Goal: Task Accomplishment & Management: Complete application form

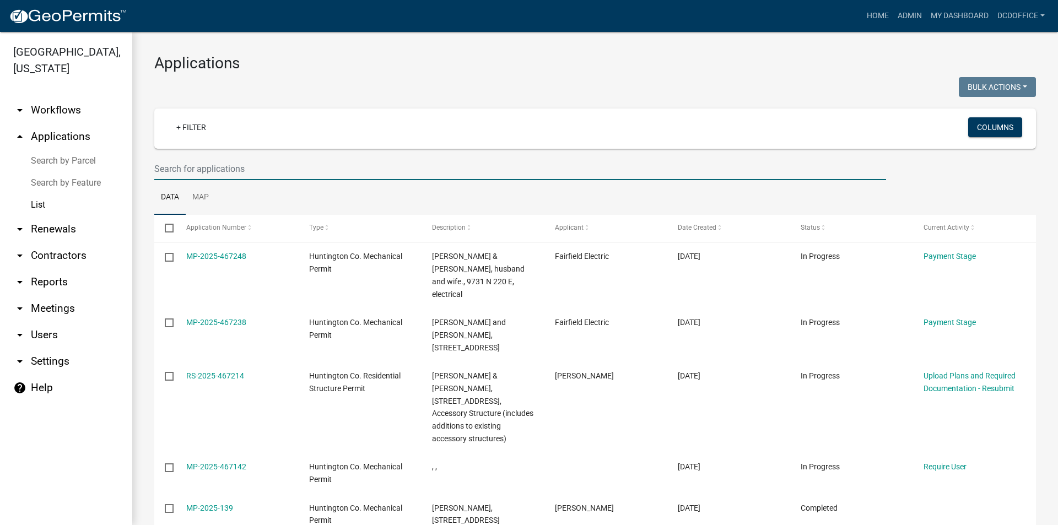
click at [166, 172] on input "text" at bounding box center [519, 169] width 731 height 23
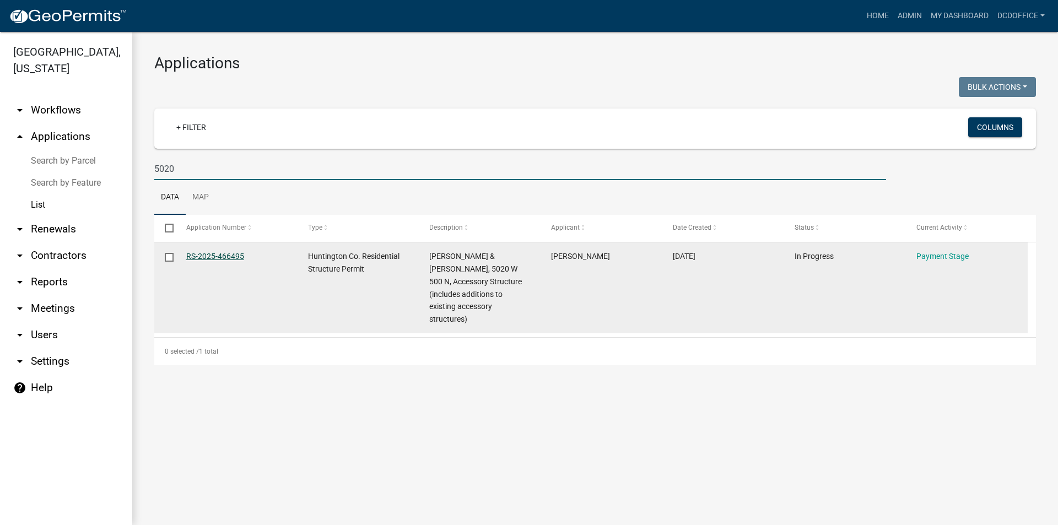
type input "5020"
click at [204, 255] on link "RS-2025-466495" at bounding box center [215, 256] width 58 height 9
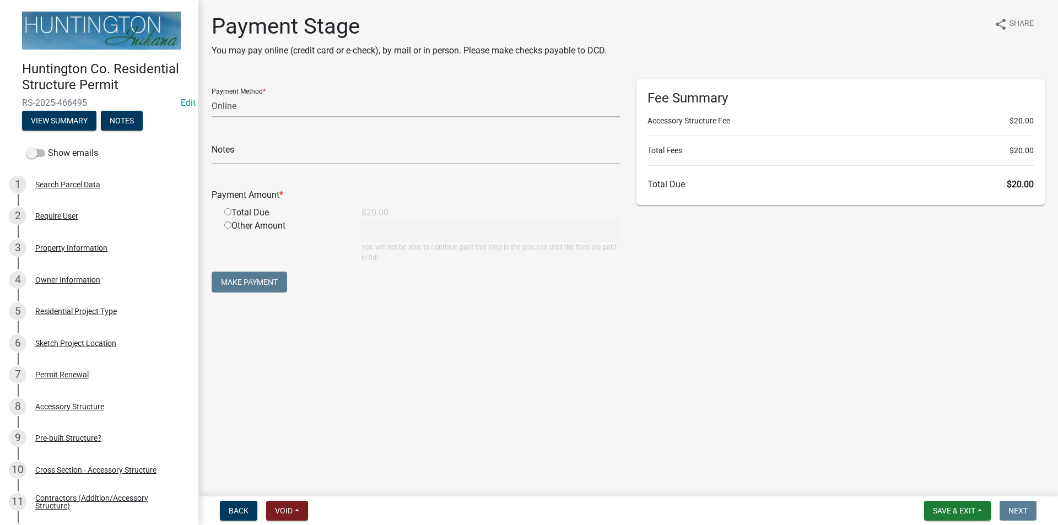
click at [223, 113] on select "Credit Card POS Check Cash Online" at bounding box center [416, 106] width 408 height 23
select select "2: 1"
click at [212, 95] on select "Credit Card POS Check Cash Online" at bounding box center [416, 106] width 408 height 23
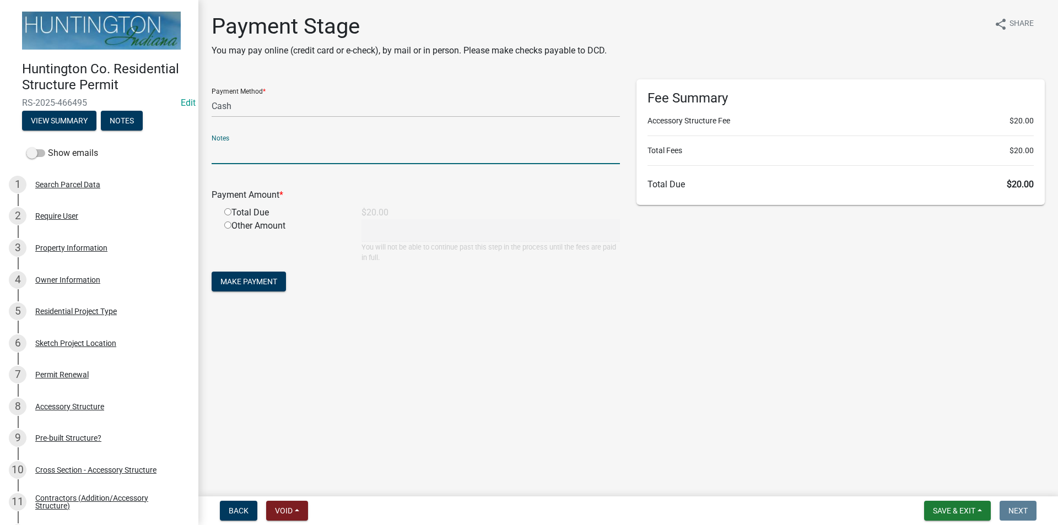
click at [220, 155] on input "text" at bounding box center [416, 153] width 408 height 23
type input "36717"
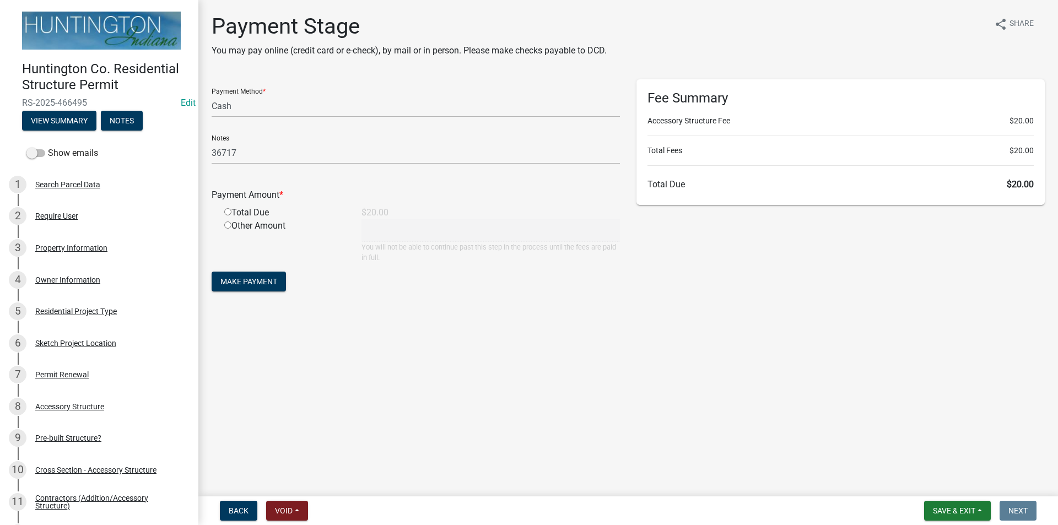
click at [230, 212] on input "radio" at bounding box center [227, 211] width 7 height 7
radio input "true"
type input "20"
click at [244, 279] on span "Make Payment" at bounding box center [248, 281] width 57 height 9
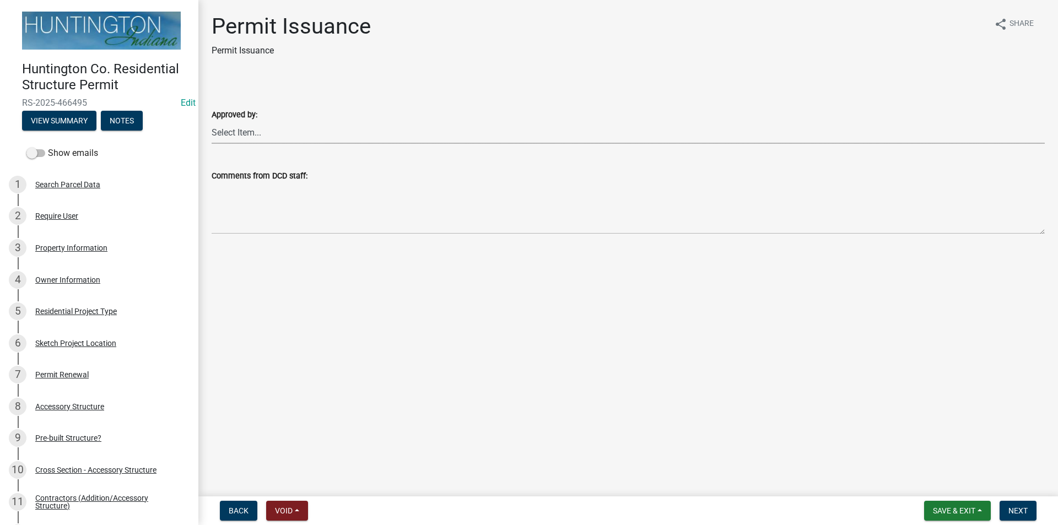
click at [234, 137] on select "Select Item... [PERSON_NAME] [PERSON_NAME] [PERSON_NAME] [PERSON_NAME]" at bounding box center [628, 132] width 833 height 23
click at [212, 121] on select "Select Item... [PERSON_NAME] [PERSON_NAME] [PERSON_NAME] [PERSON_NAME]" at bounding box center [628, 132] width 833 height 23
select select "cc8bb435-ea07-44aa-b5a4-aff1abb1e5ec"
click at [1015, 514] on span "Next" at bounding box center [1017, 510] width 19 height 9
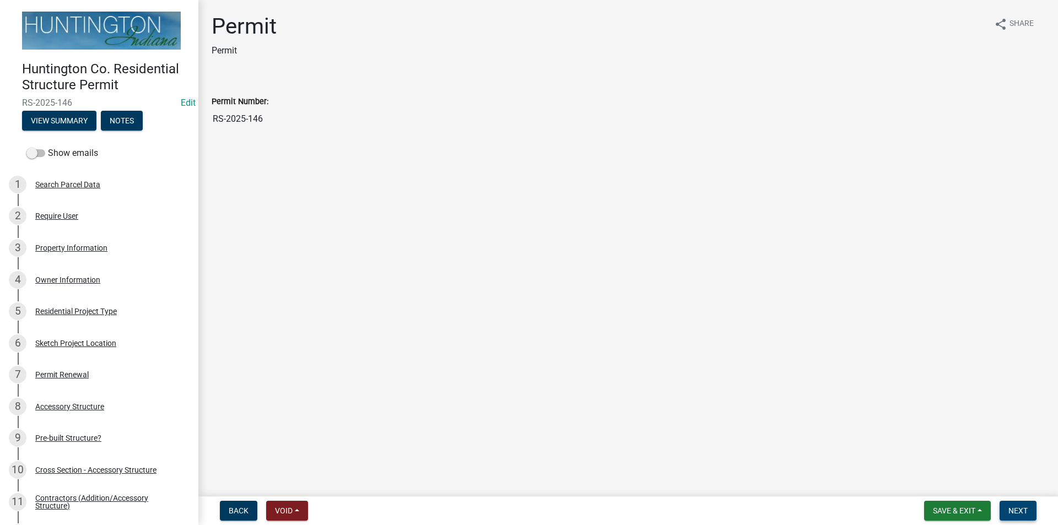
click at [1015, 510] on span "Next" at bounding box center [1017, 510] width 19 height 9
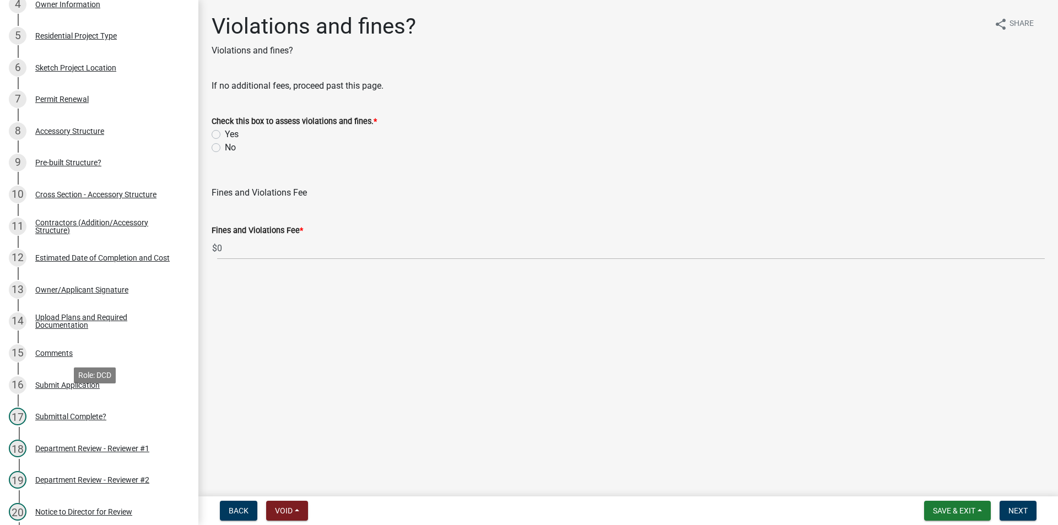
scroll to position [632, 0]
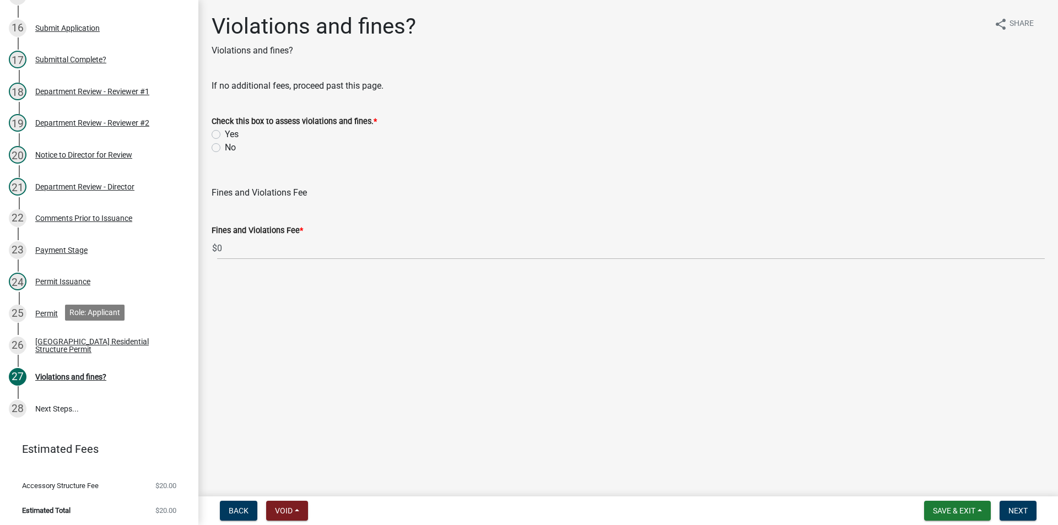
click at [74, 344] on div "[GEOGRAPHIC_DATA] Residential Structure Permit" at bounding box center [107, 345] width 145 height 15
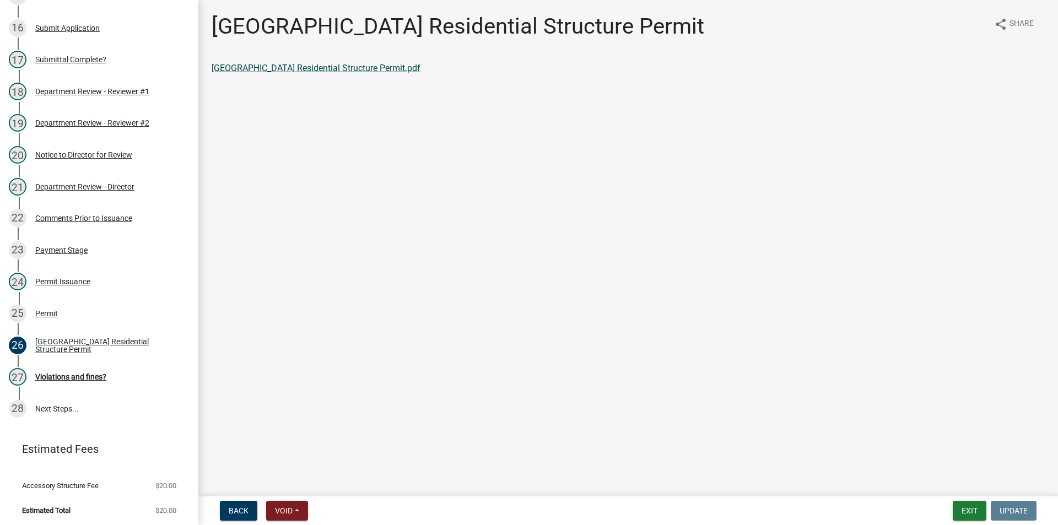
click at [300, 71] on link "[GEOGRAPHIC_DATA] Residential Structure Permit.pdf" at bounding box center [316, 68] width 209 height 10
